Goal: Task Accomplishment & Management: Manage account settings

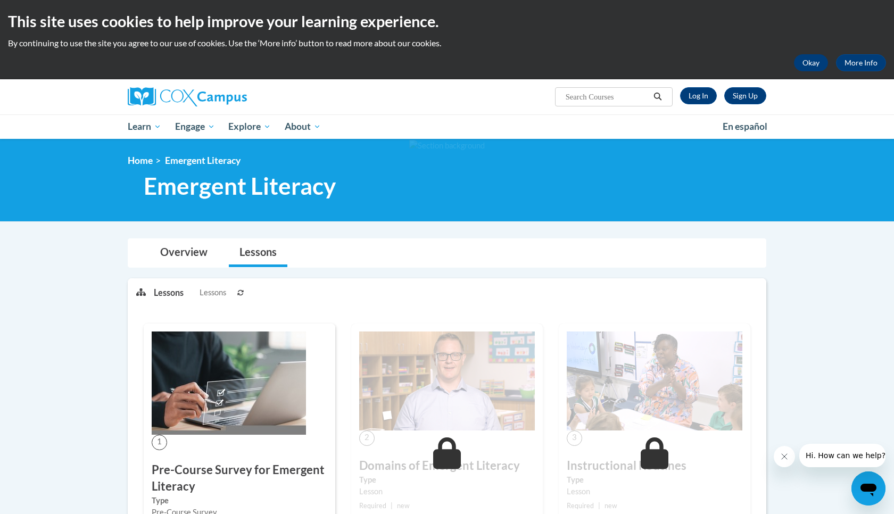
click at [813, 59] on button "Okay" at bounding box center [811, 62] width 34 height 17
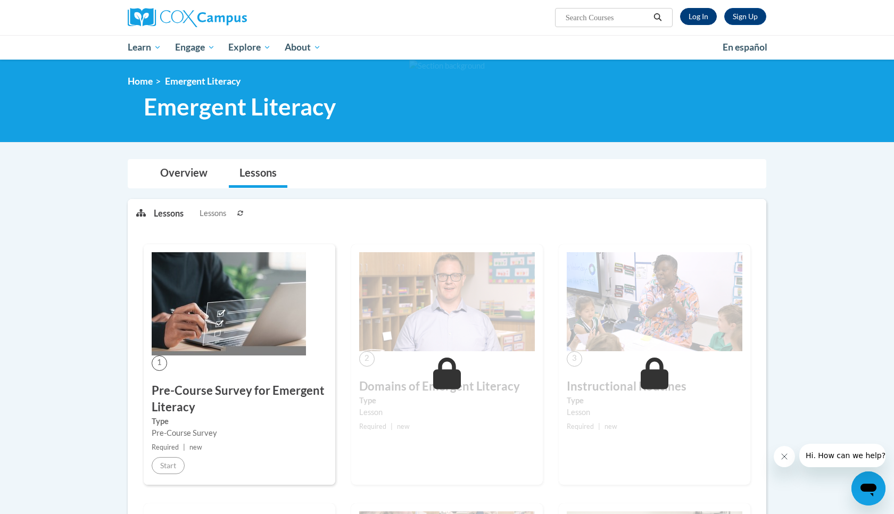
click at [694, 14] on link "Log In" at bounding box center [698, 16] width 37 height 17
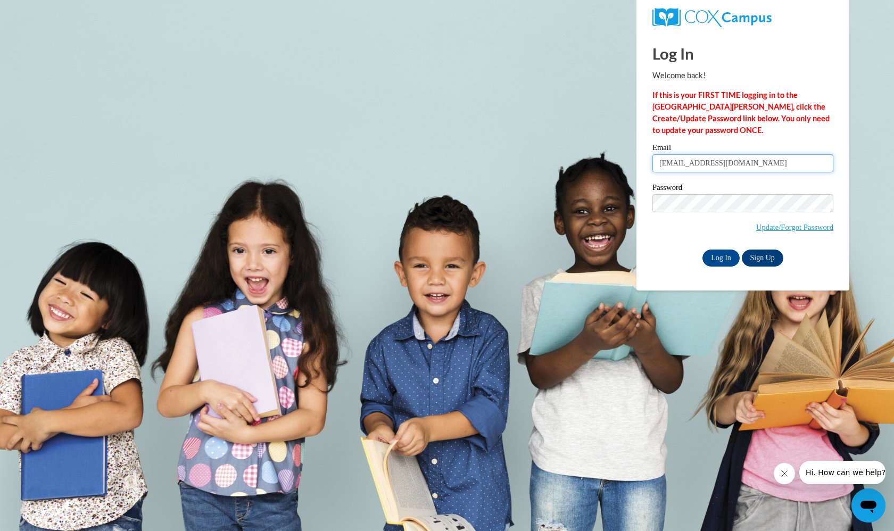
type input "kayleemae0714@gmail.com"
click at [713, 250] on input "Log In" at bounding box center [721, 258] width 37 height 17
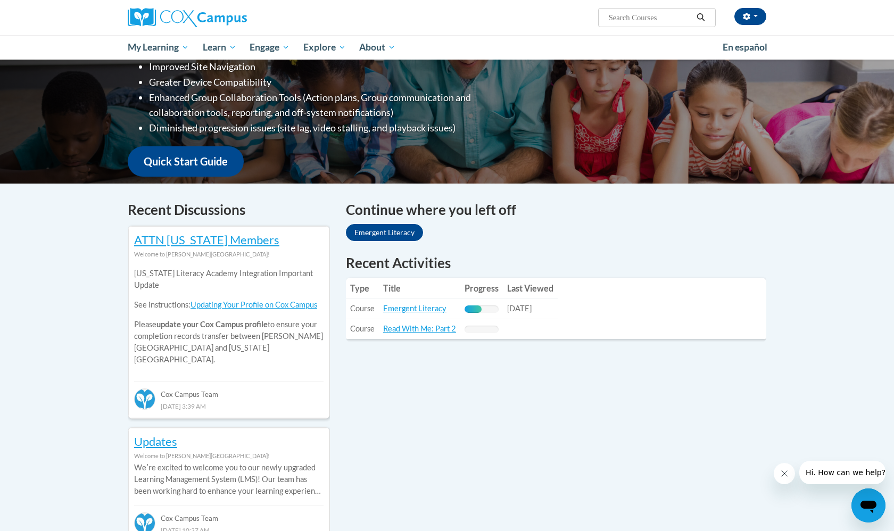
scroll to position [194, 0]
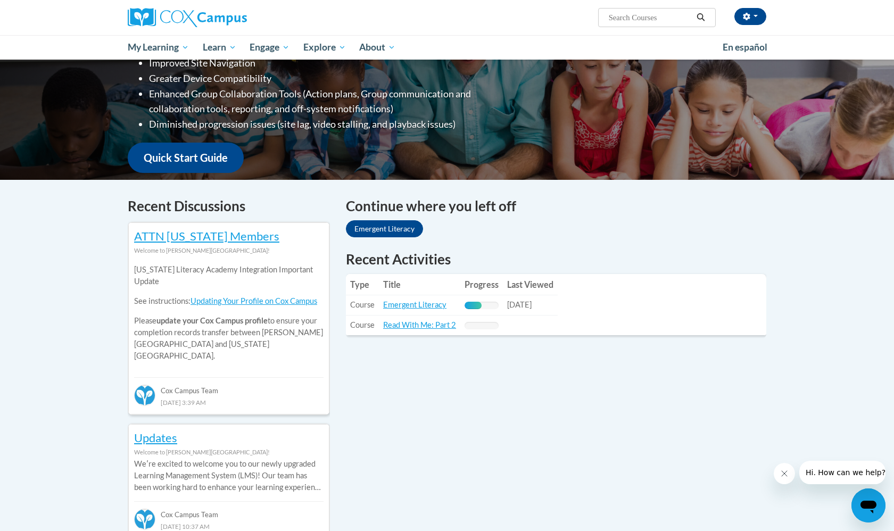
click at [395, 224] on link "Emergent Literacy" at bounding box center [384, 228] width 77 height 17
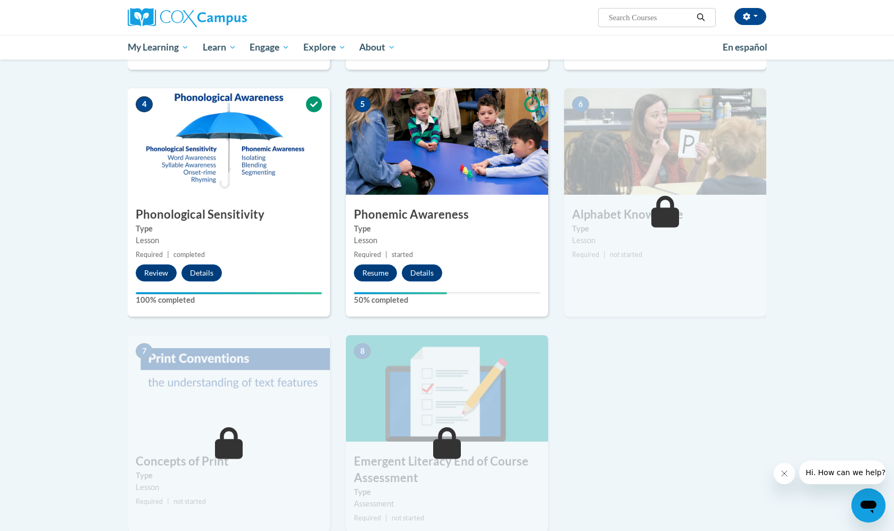
scroll to position [454, 0]
click at [375, 275] on button "Resume" at bounding box center [375, 272] width 43 height 17
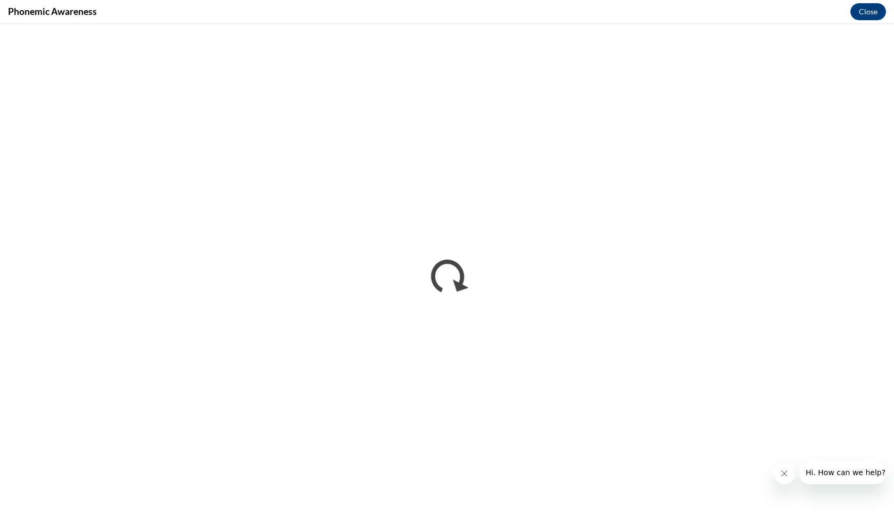
scroll to position [0, 0]
